Goal: Transaction & Acquisition: Purchase product/service

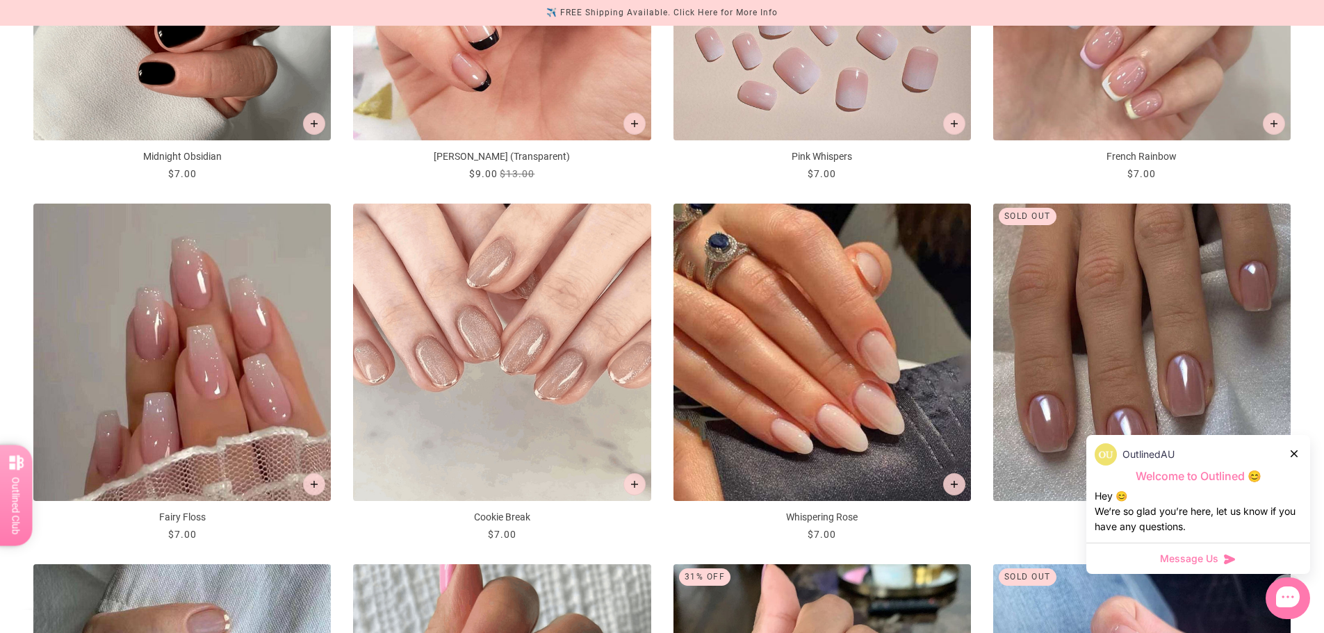
scroll to position [1530, 0]
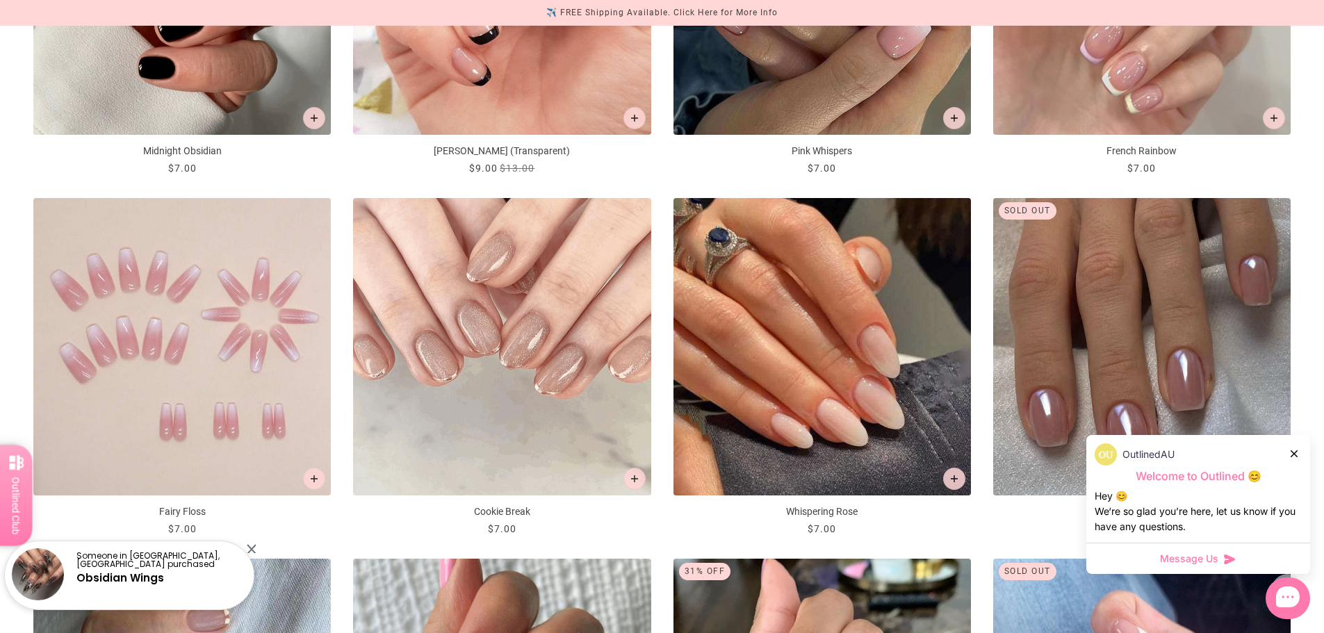
click at [233, 430] on img "Fairy Floss" at bounding box center [182, 347] width 298 height 298
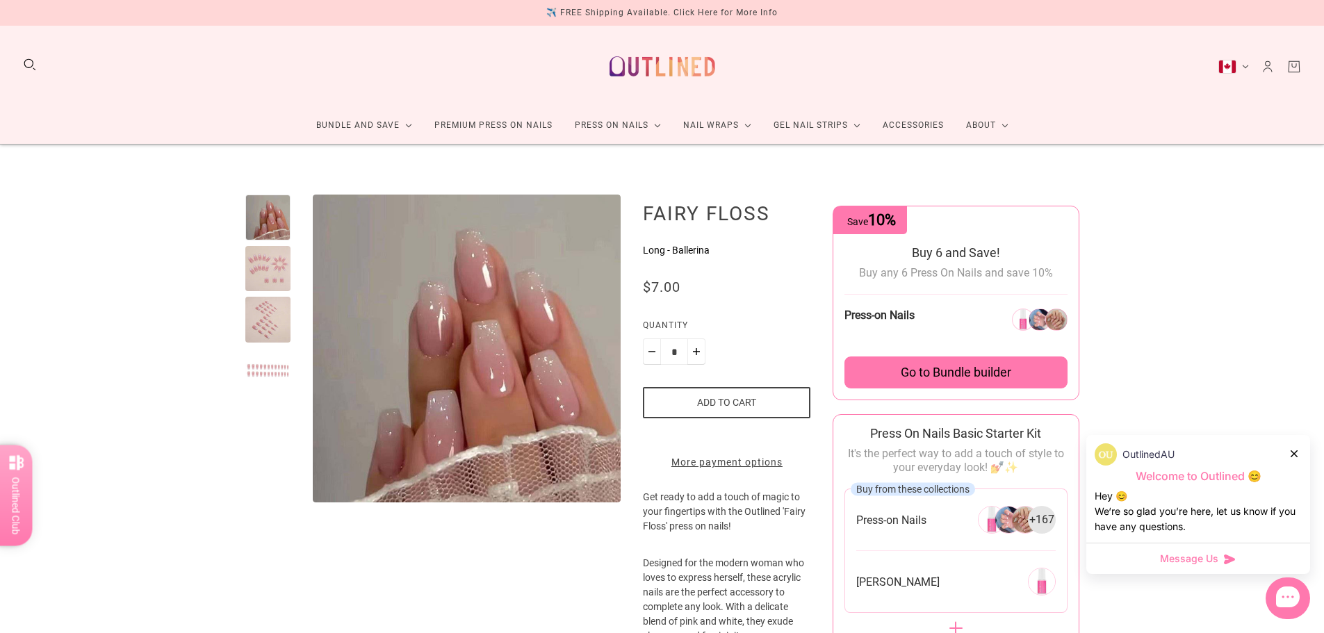
click at [270, 277] on div at bounding box center [268, 269] width 46 height 46
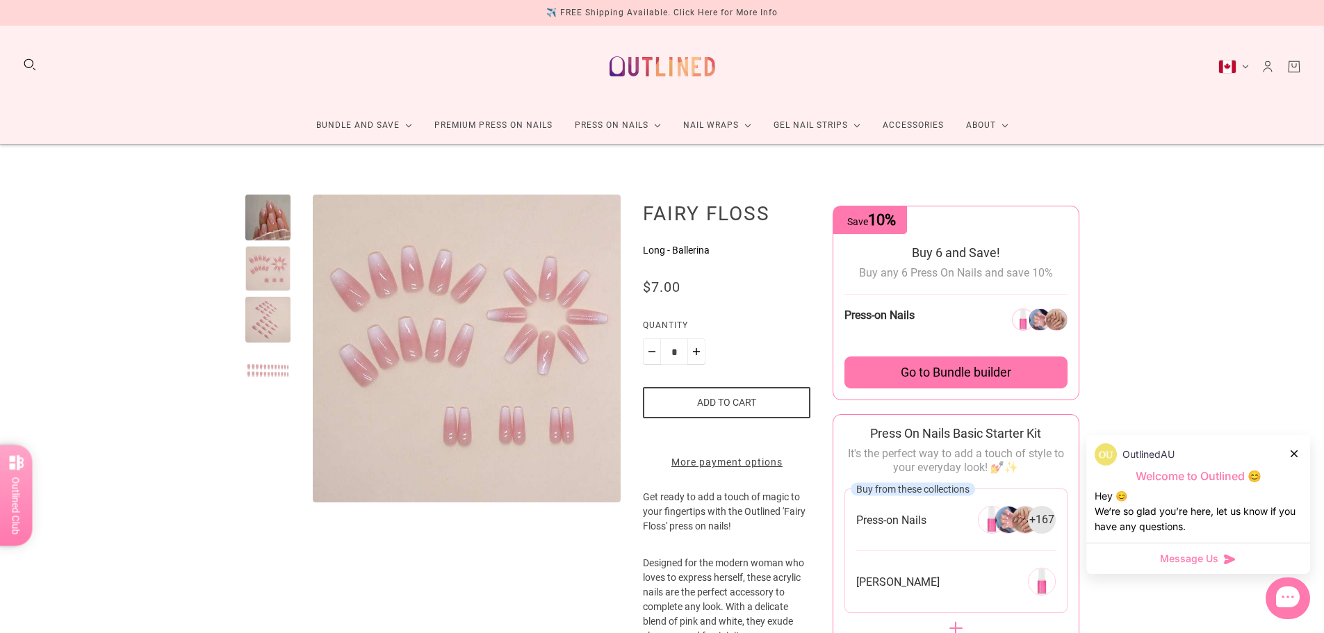
click at [277, 334] on div at bounding box center [268, 320] width 46 height 46
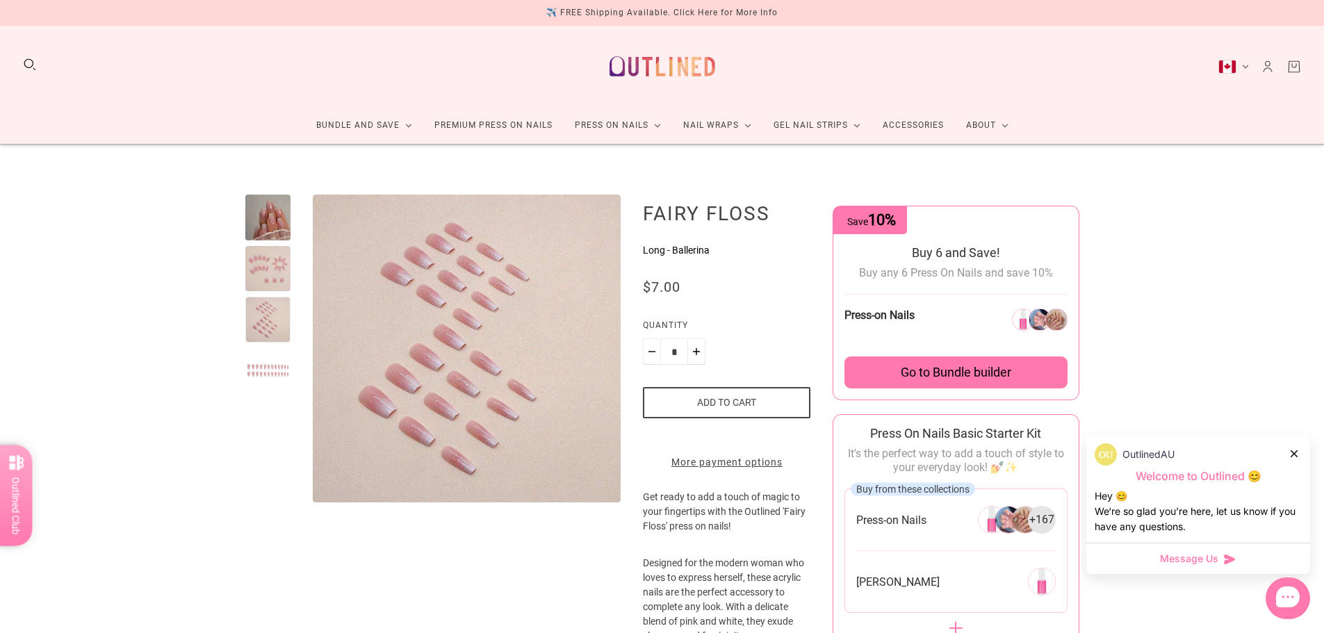
click at [275, 231] on div at bounding box center [268, 218] width 46 height 46
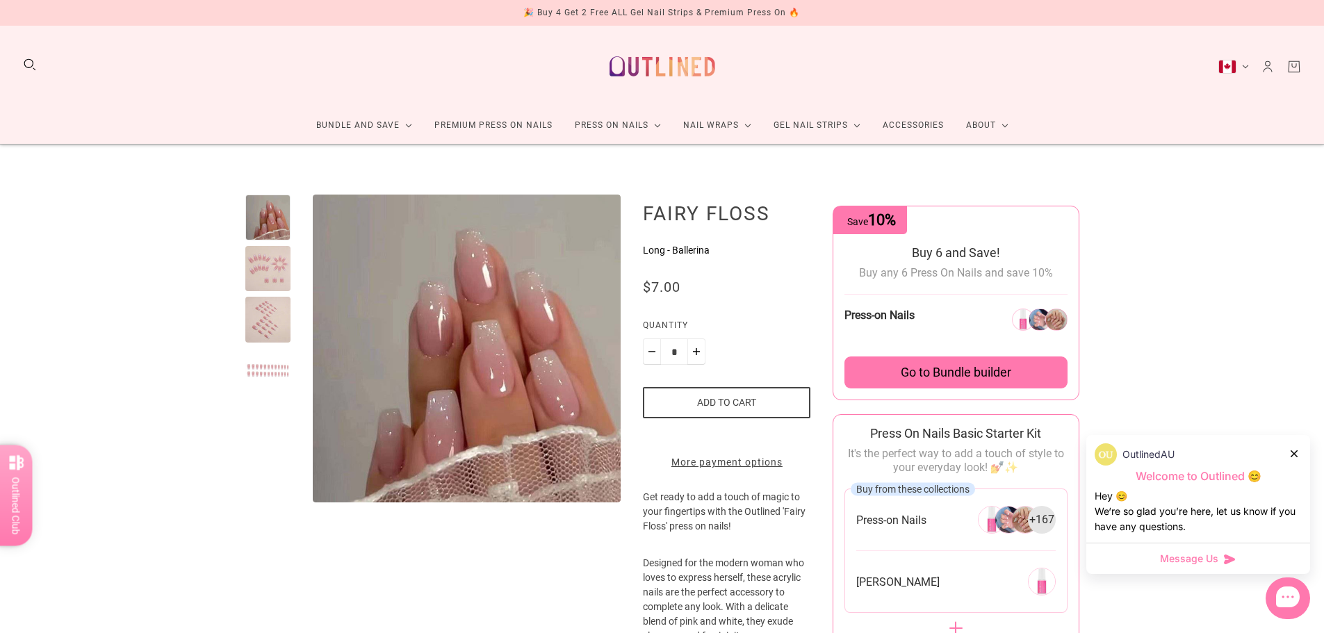
click at [278, 291] on div at bounding box center [268, 349] width 46 height 308
click at [275, 278] on div at bounding box center [268, 269] width 46 height 46
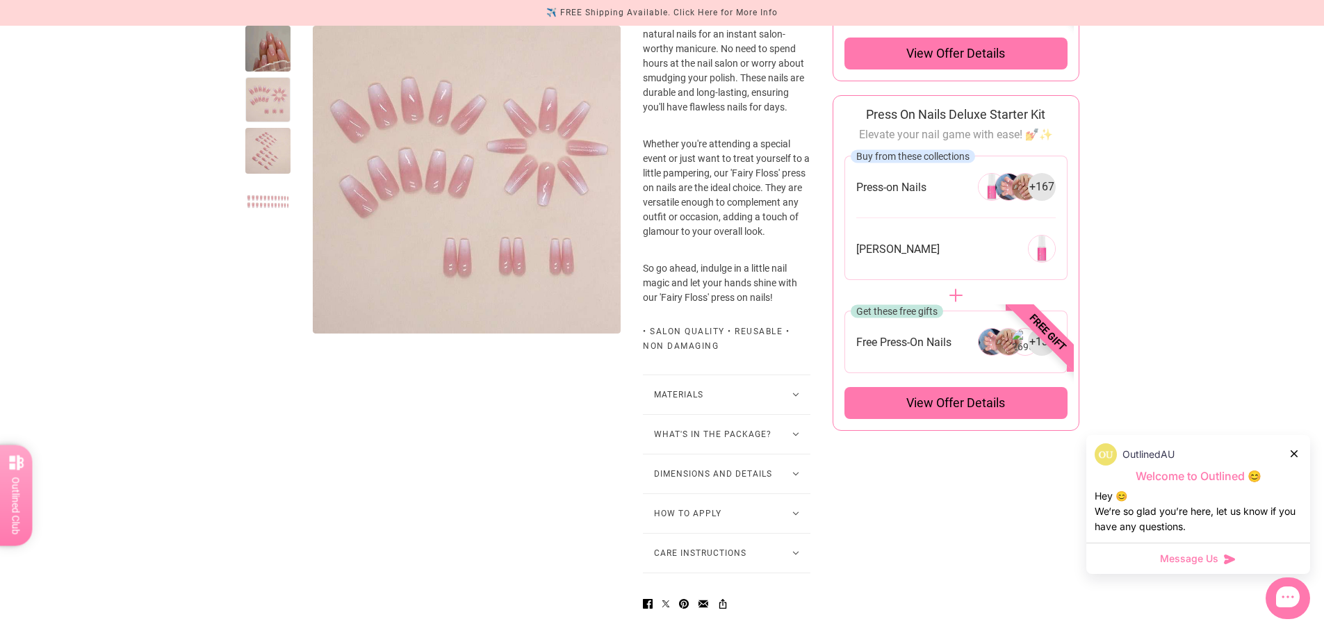
scroll to position [765, 0]
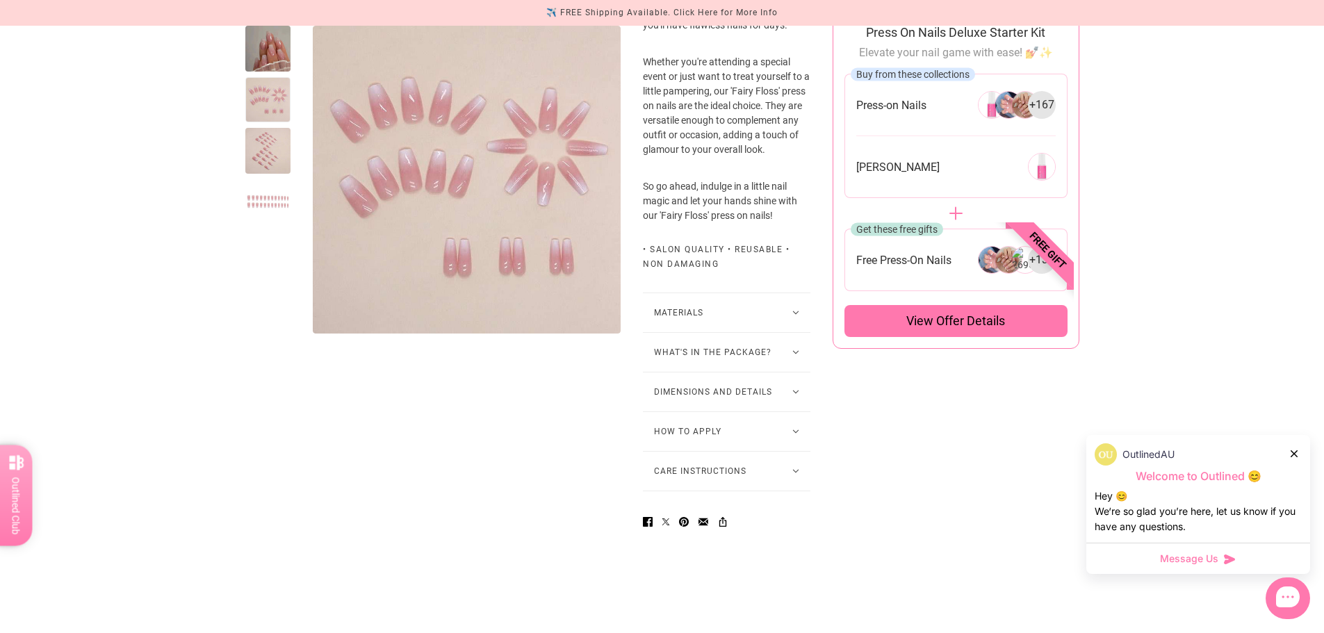
click at [679, 332] on button "Materials" at bounding box center [727, 312] width 168 height 39
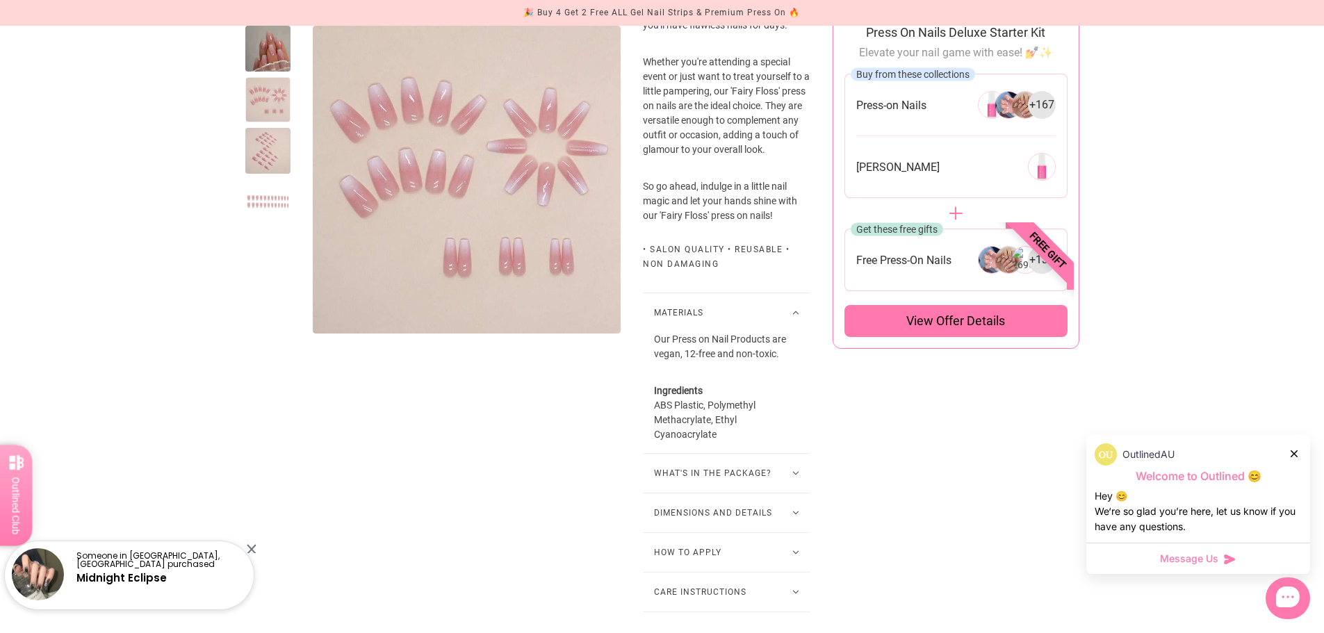
click at [781, 332] on button "Materials" at bounding box center [727, 312] width 168 height 39
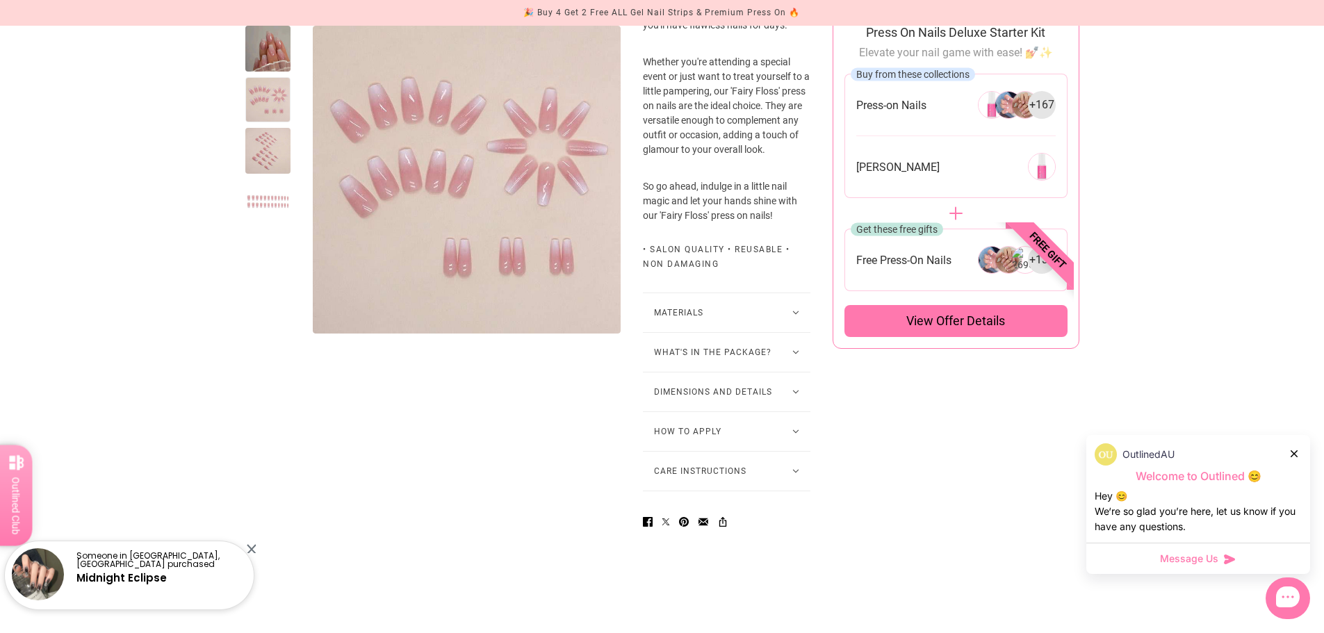
click at [785, 372] on button "What's in the package?" at bounding box center [727, 352] width 168 height 39
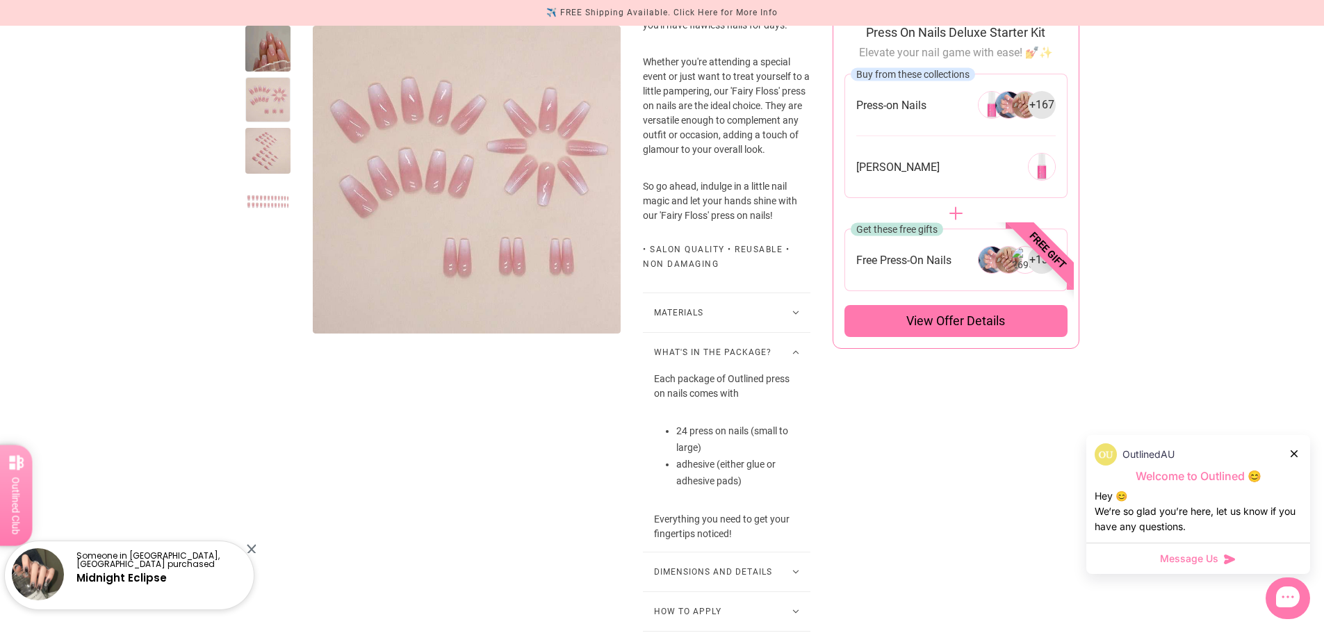
click at [785, 372] on button "What's in the package?" at bounding box center [727, 352] width 168 height 39
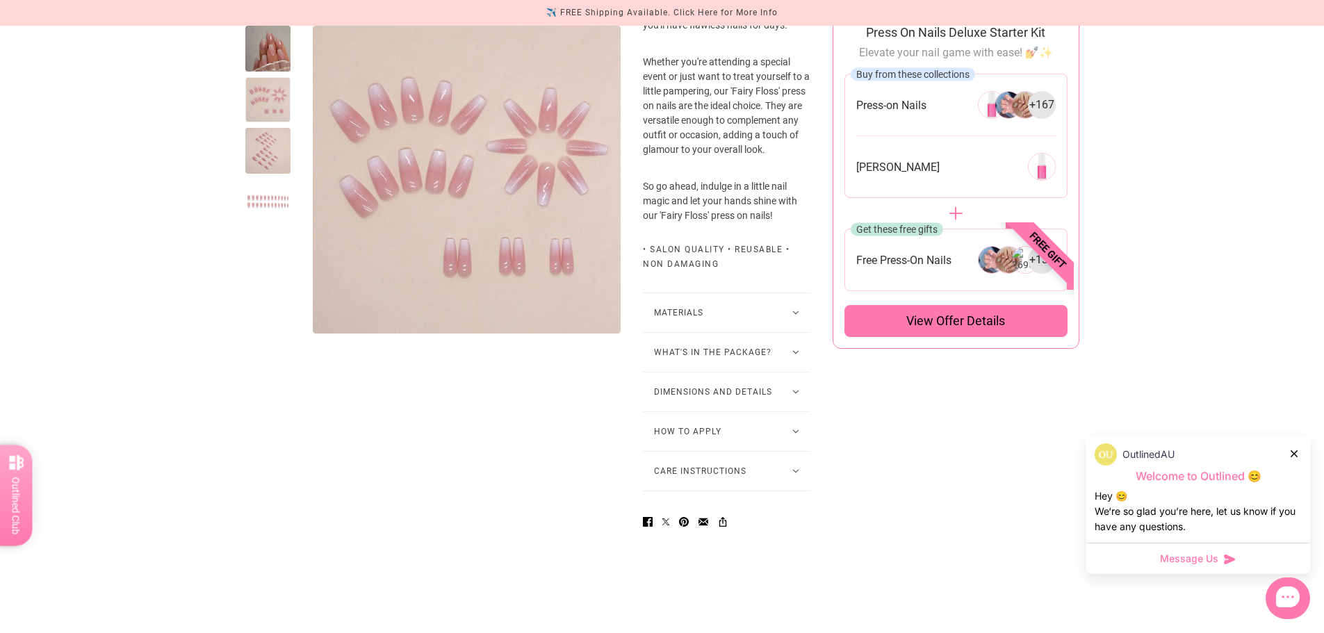
click at [776, 372] on button "What's in the package?" at bounding box center [727, 352] width 168 height 39
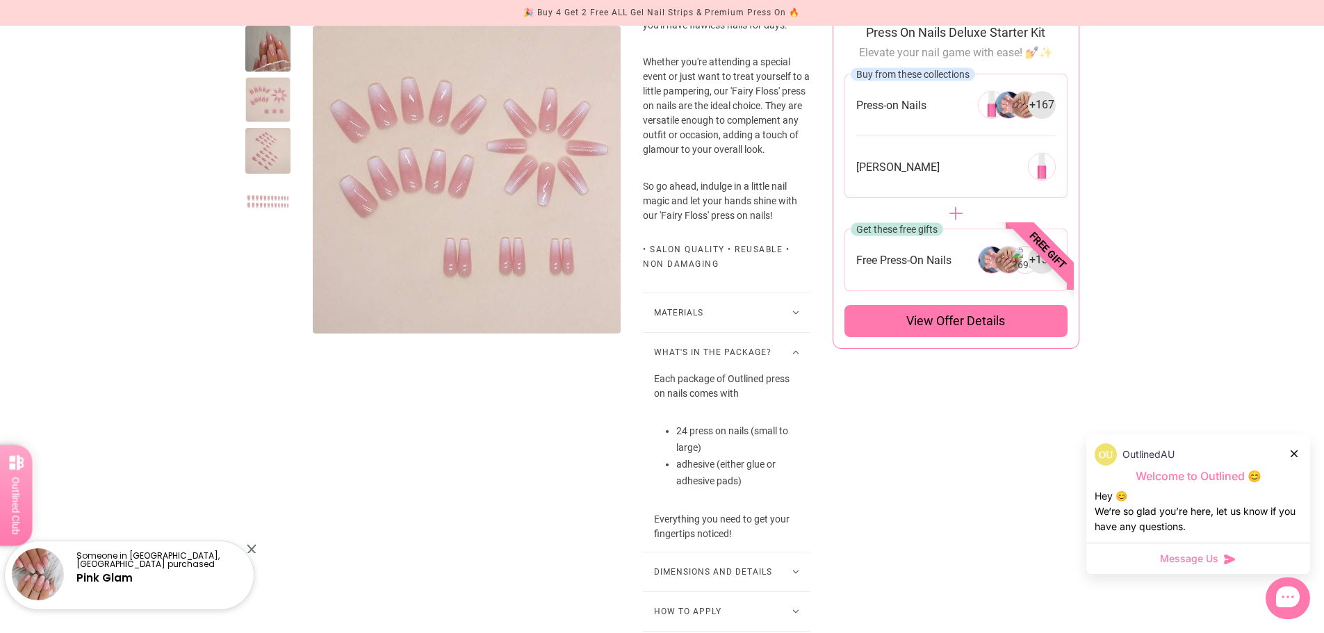
click at [780, 372] on button "What's in the package?" at bounding box center [727, 352] width 168 height 39
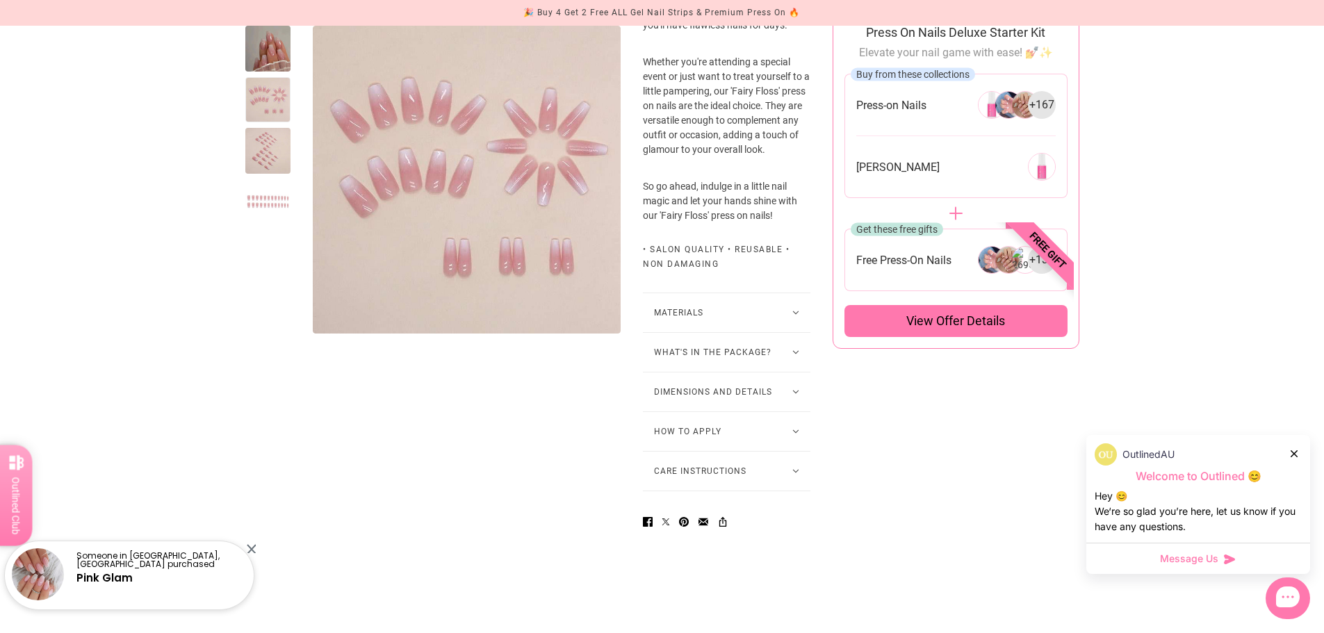
click at [776, 451] on button "How to Apply" at bounding box center [727, 431] width 168 height 39
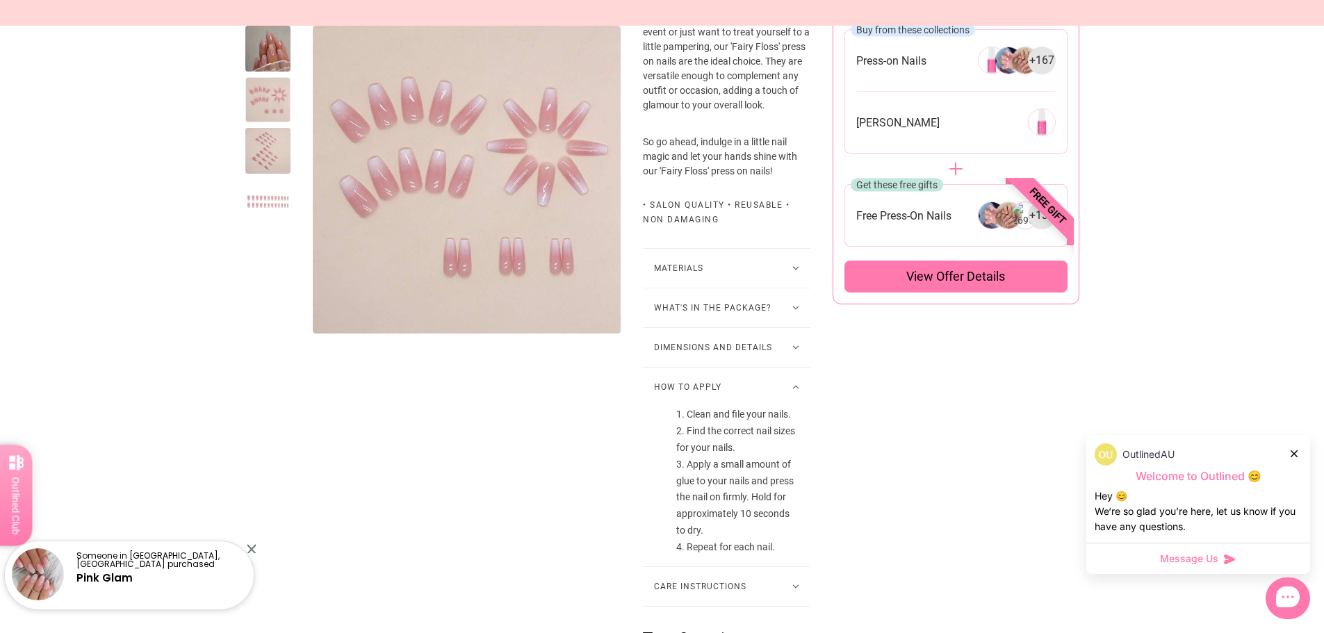
scroll to position [834, 0]
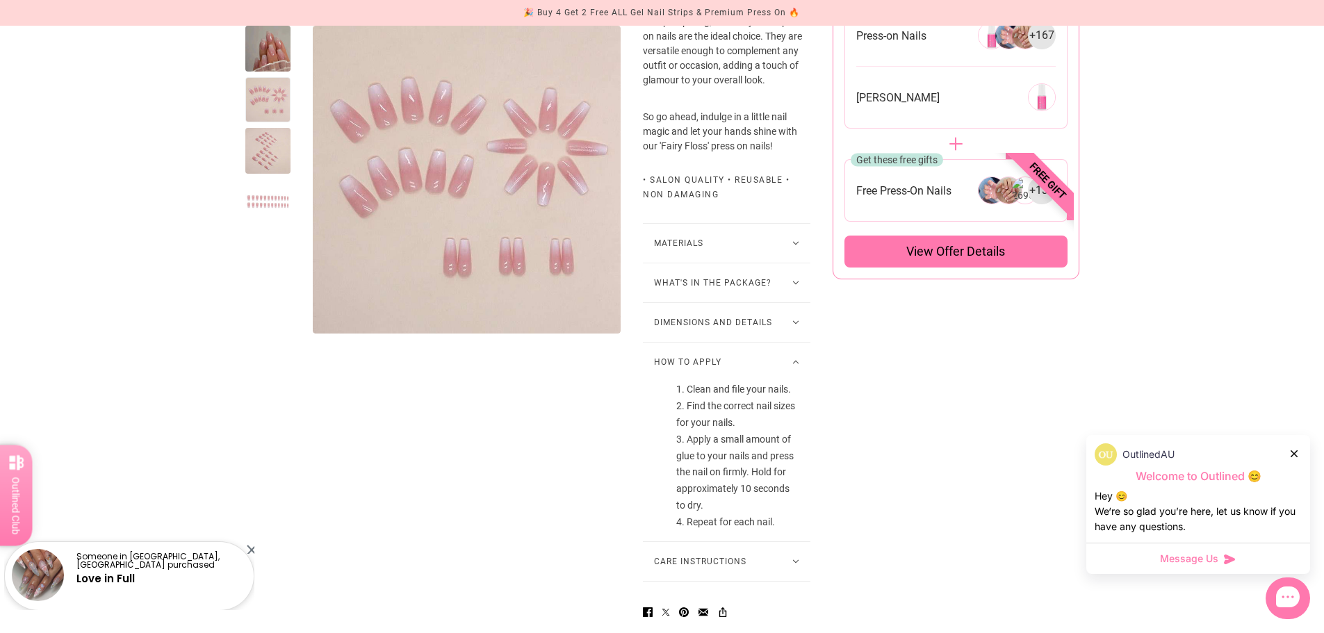
click at [787, 382] on button "How to Apply" at bounding box center [727, 362] width 168 height 39
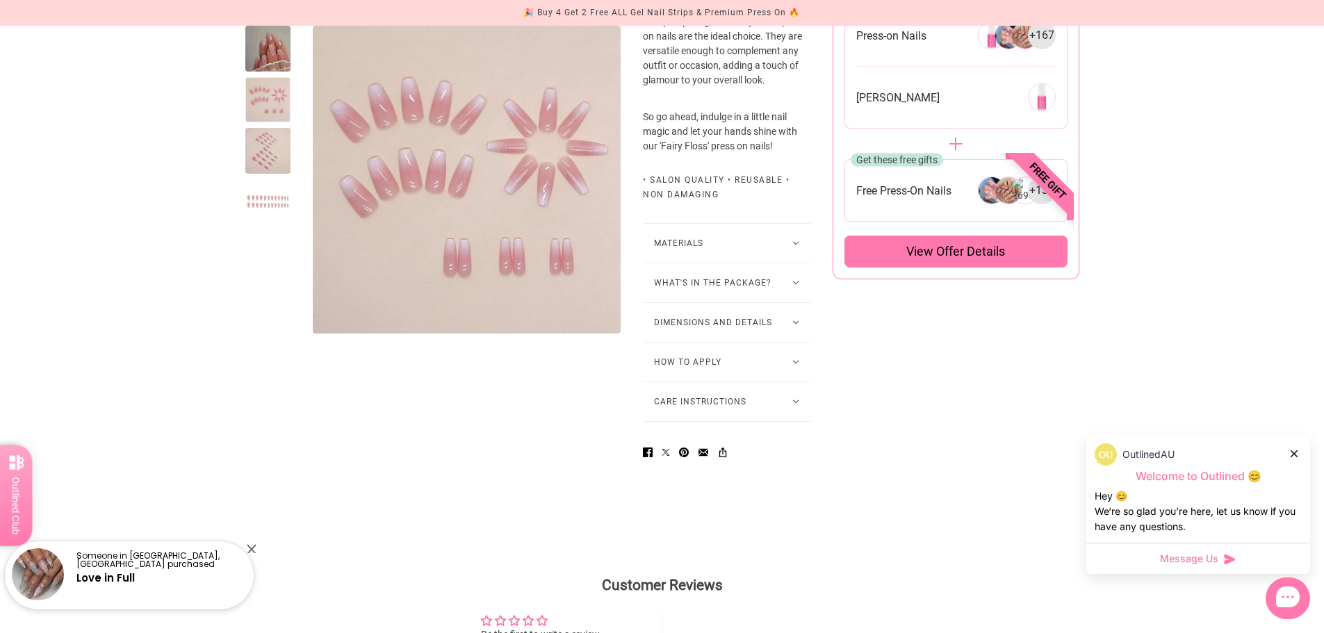
click at [794, 404] on icon at bounding box center [796, 402] width 7 height 4
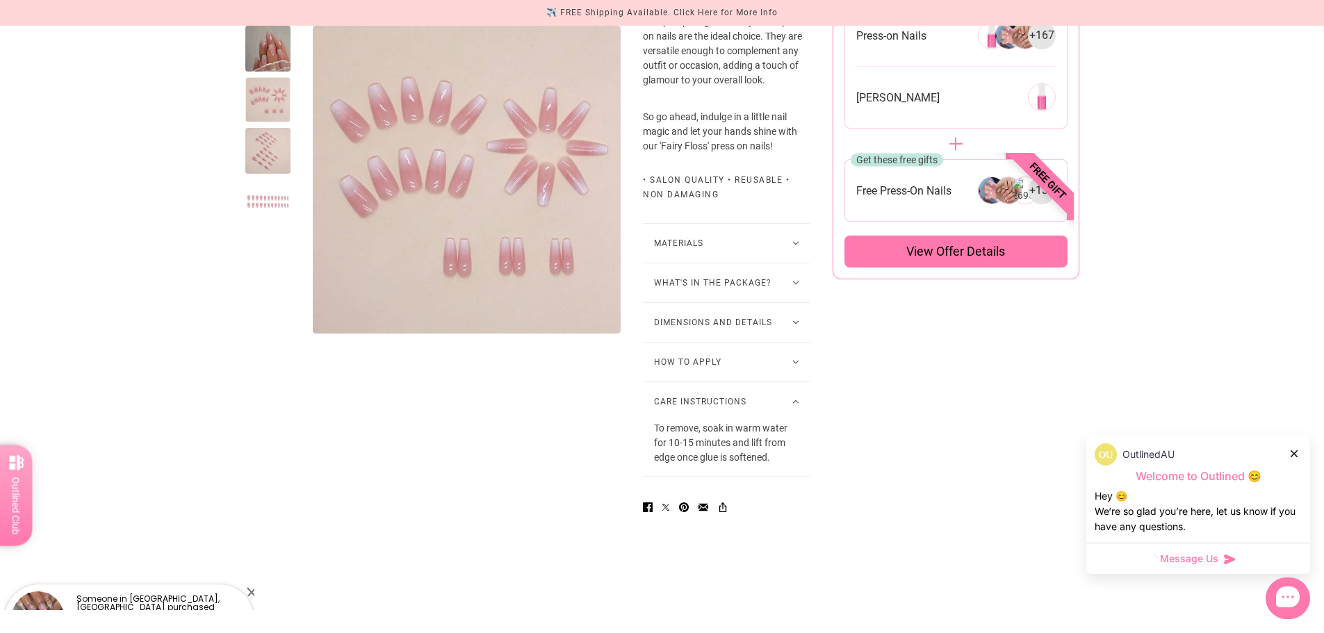
click at [794, 421] on button "Care Instructions" at bounding box center [727, 401] width 168 height 39
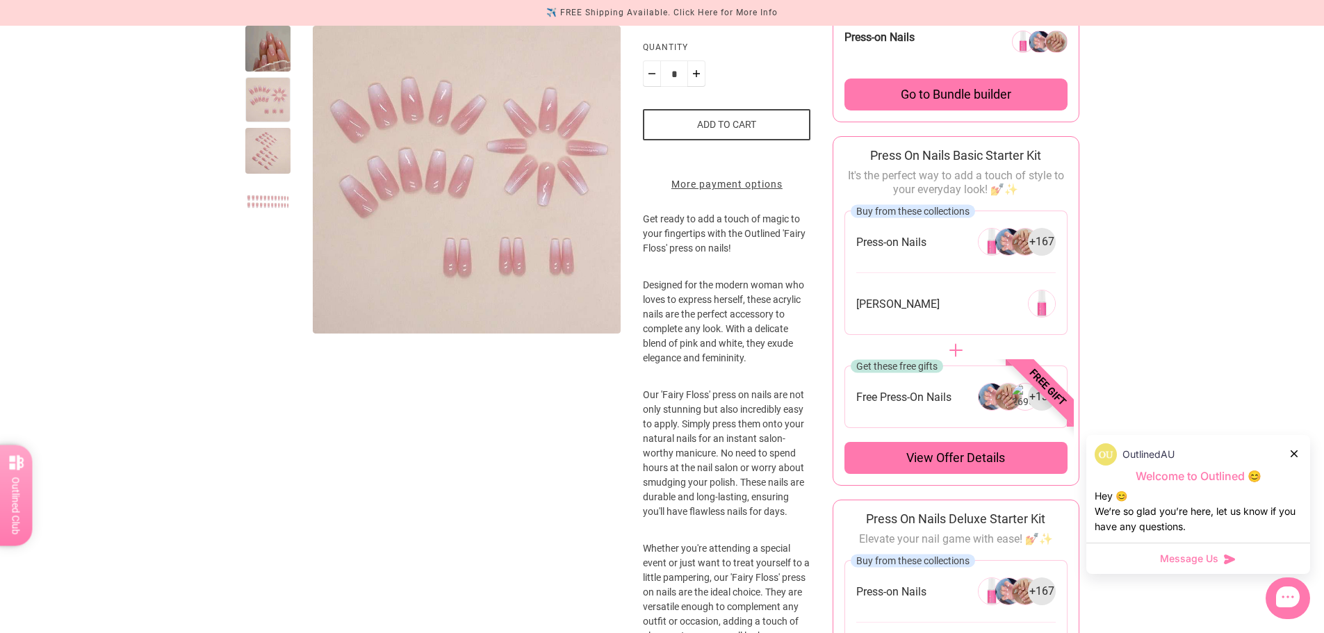
scroll to position [0, 0]
